Goal: Information Seeking & Learning: Learn about a topic

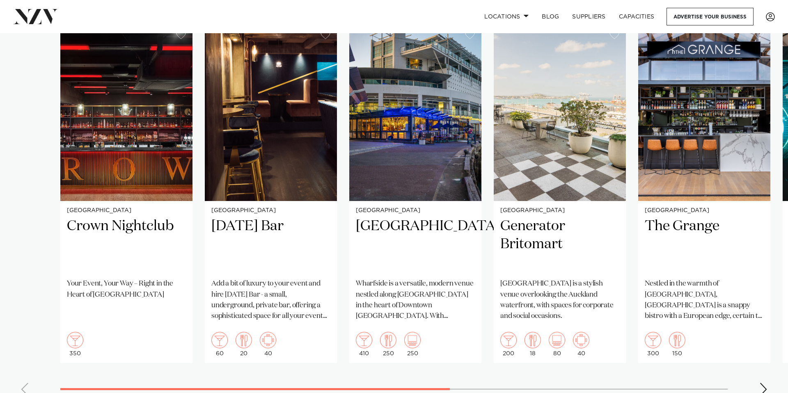
scroll to position [558, 0]
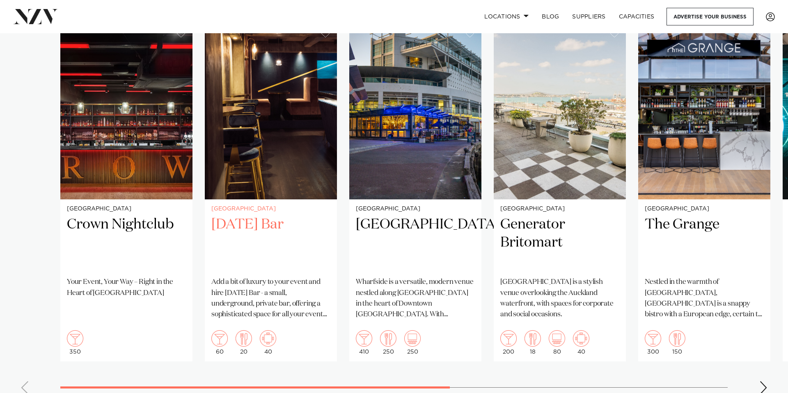
click at [273, 144] on img "2 / 8" at bounding box center [271, 110] width 132 height 177
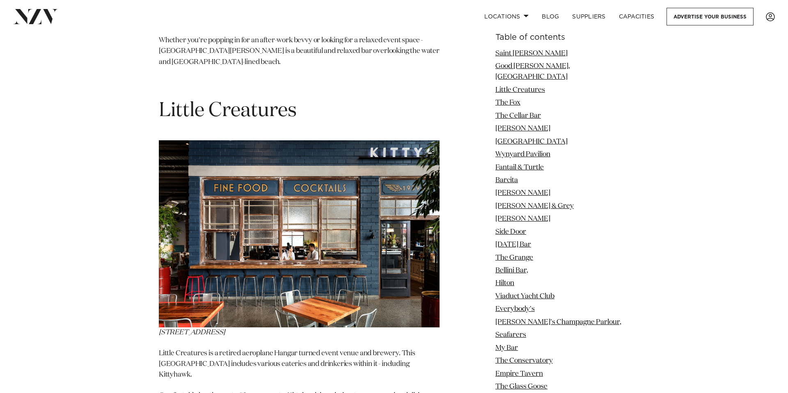
scroll to position [1691, 0]
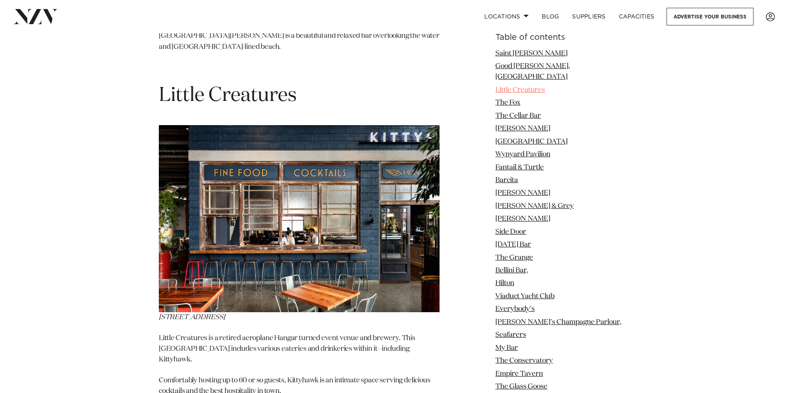
click at [545, 87] on link "Little Creatures" at bounding box center [520, 90] width 50 height 7
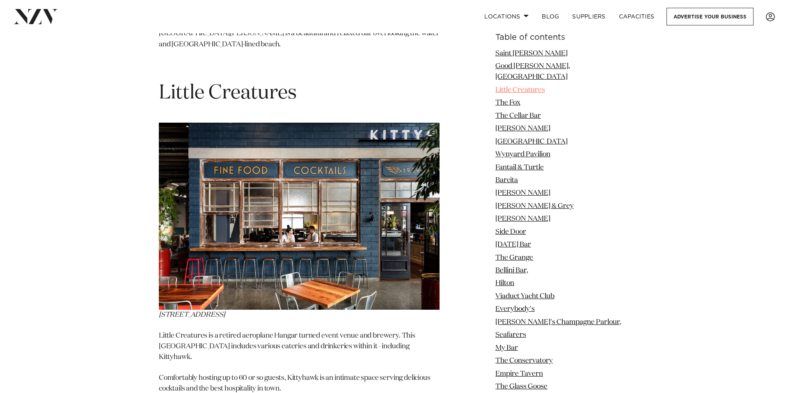
click at [537, 87] on link "Little Creatures" at bounding box center [520, 90] width 50 height 7
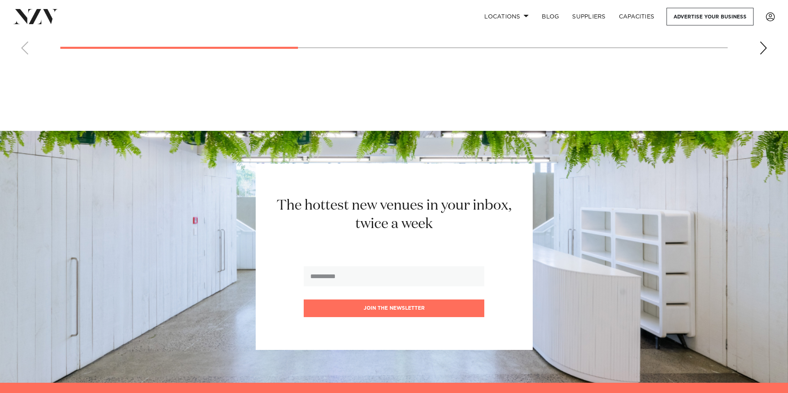
scroll to position [11480, 0]
